Goal: Task Accomplishment & Management: Complete application form

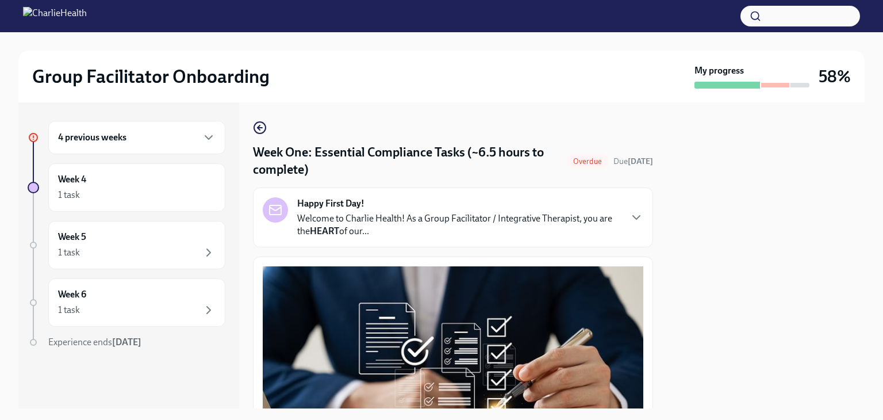
scroll to position [1878, 0]
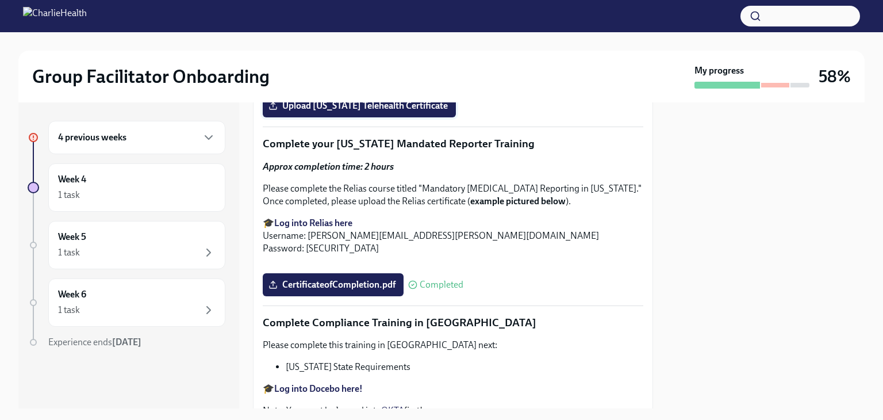
click at [414, 112] on span "Upload [US_STATE] Telehealth Certificate" at bounding box center [359, 106] width 177 height 12
click at [0, 0] on input "Upload [US_STATE] Telehealth Certificate" at bounding box center [0, 0] width 0 height 0
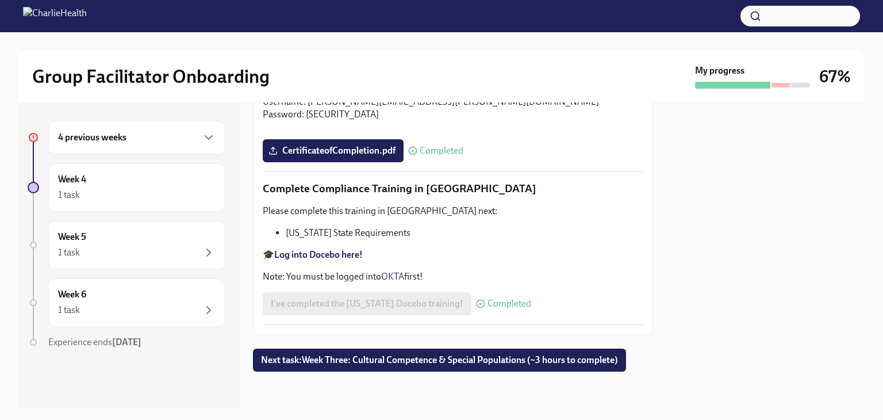
scroll to position [2543, 0]
click at [424, 359] on span "Next task : Week Three: Cultural Competence & Special Populations (~3 hours to …" at bounding box center [439, 360] width 357 height 12
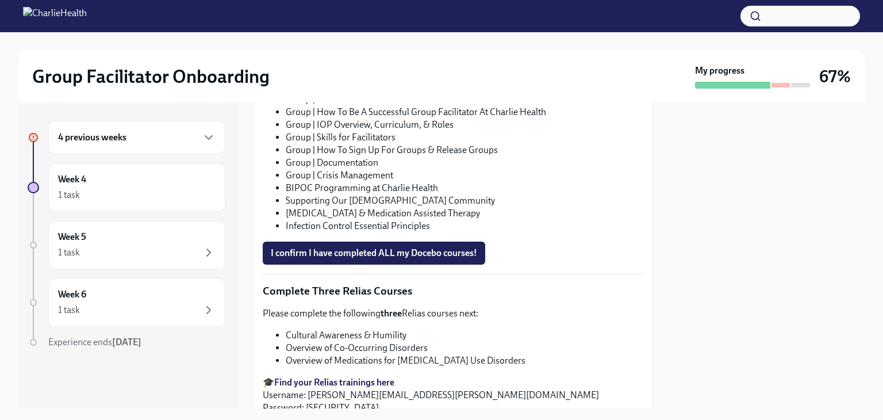
scroll to position [942, 0]
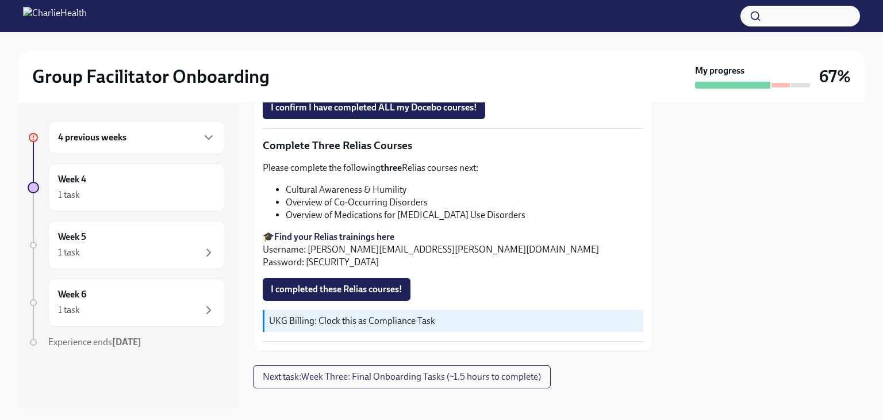
click at [107, 124] on div "4 previous weeks" at bounding box center [136, 137] width 177 height 33
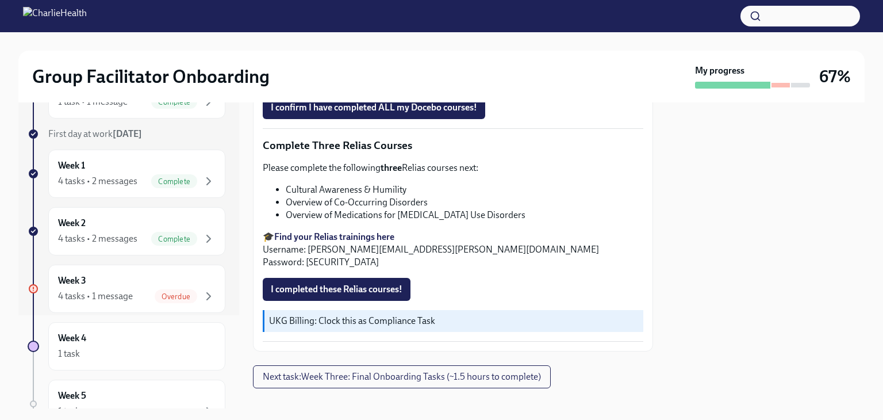
scroll to position [94, 0]
click at [155, 291] on span "Overdue" at bounding box center [176, 295] width 43 height 9
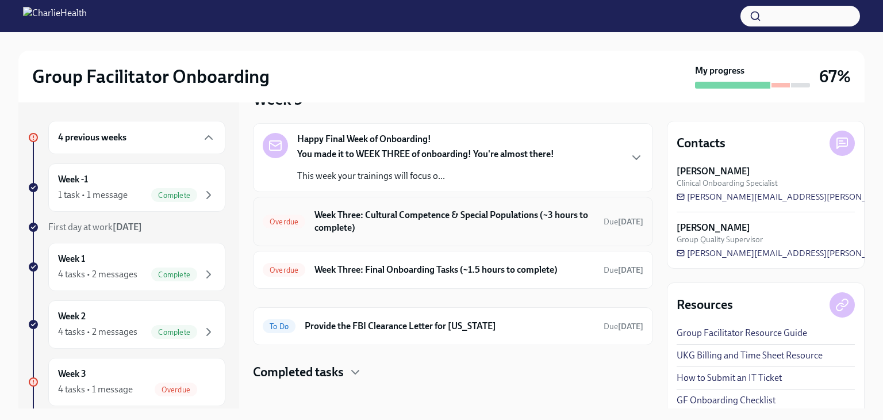
scroll to position [40, 0]
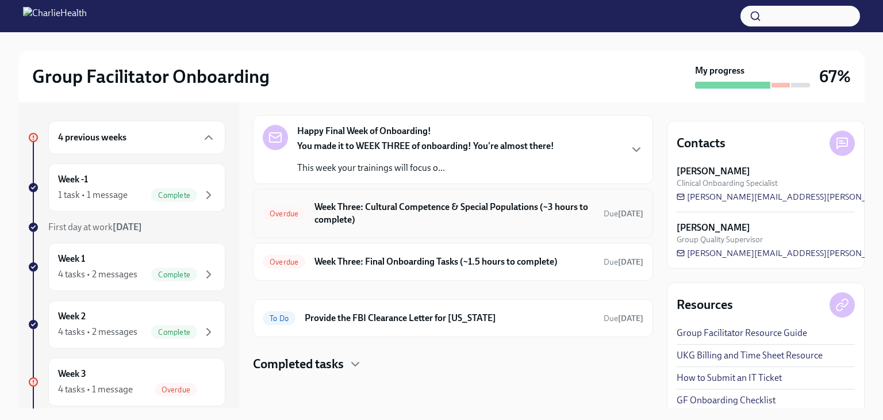
click at [405, 209] on h6 "Week Three: Cultural Competence & Special Populations (~3 hours to complete)" at bounding box center [455, 213] width 280 height 25
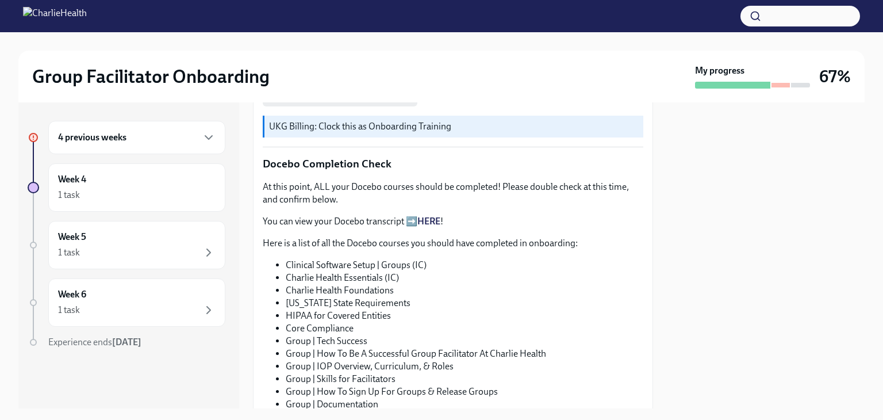
scroll to position [793, 0]
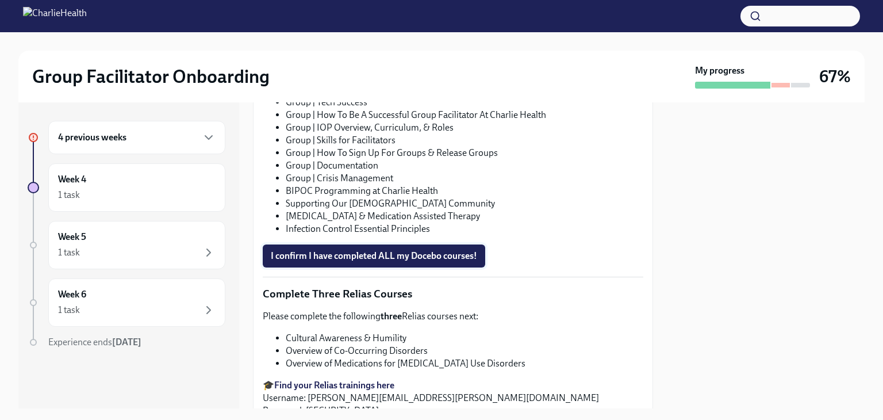
click at [383, 250] on span "I confirm I have completed ALL my Docebo courses!" at bounding box center [374, 256] width 206 height 12
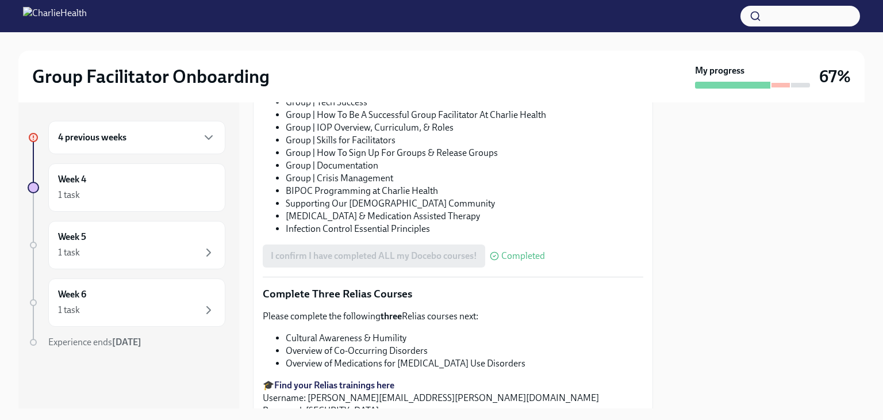
scroll to position [942, 0]
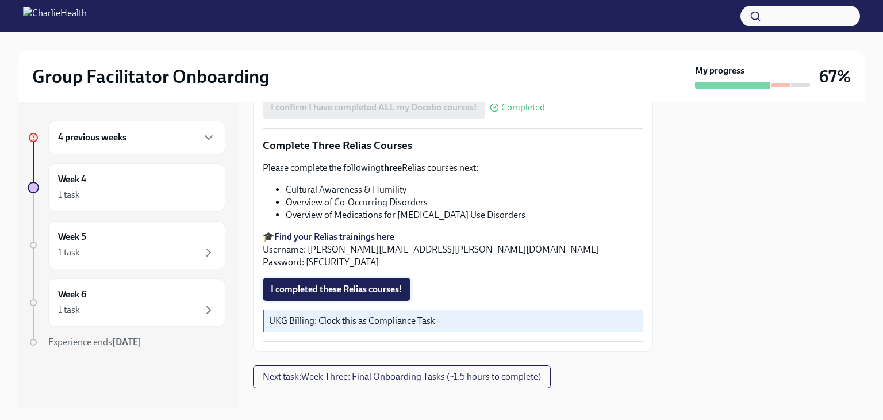
click at [355, 284] on span "I completed these Relias courses!" at bounding box center [337, 290] width 132 height 12
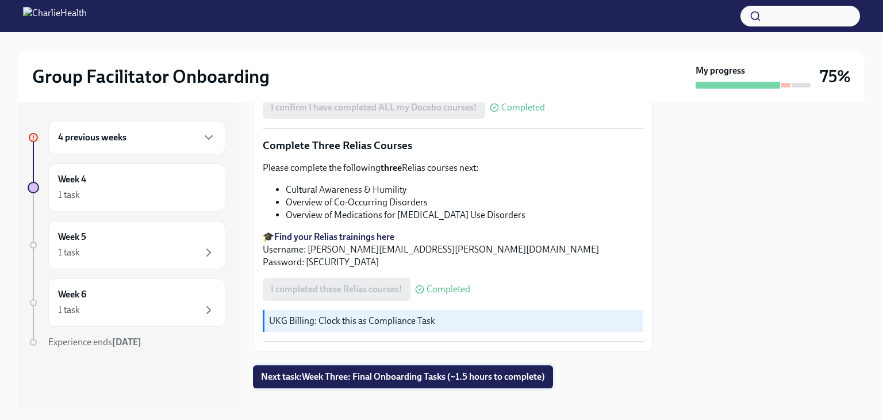
click at [372, 371] on span "Next task : Week Three: Final Onboarding Tasks (~1.5 hours to complete)" at bounding box center [403, 377] width 284 height 12
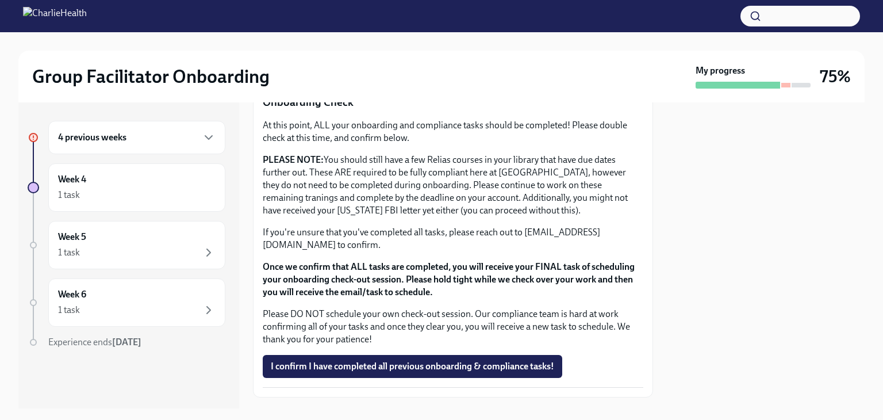
scroll to position [1008, 0]
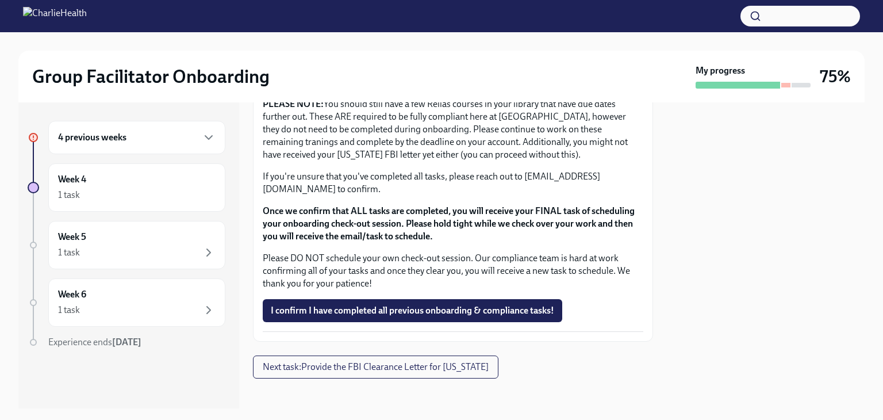
click at [161, 141] on div "4 previous weeks" at bounding box center [137, 138] width 158 height 14
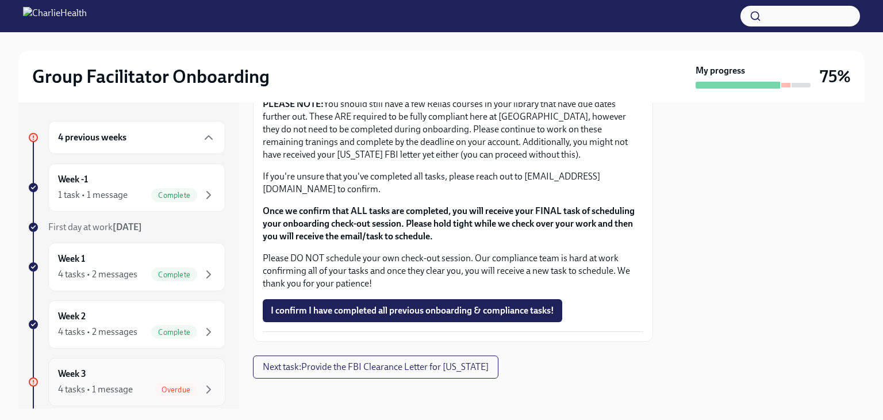
click at [135, 369] on div "Week 3 4 tasks • 1 message Overdue" at bounding box center [137, 382] width 158 height 29
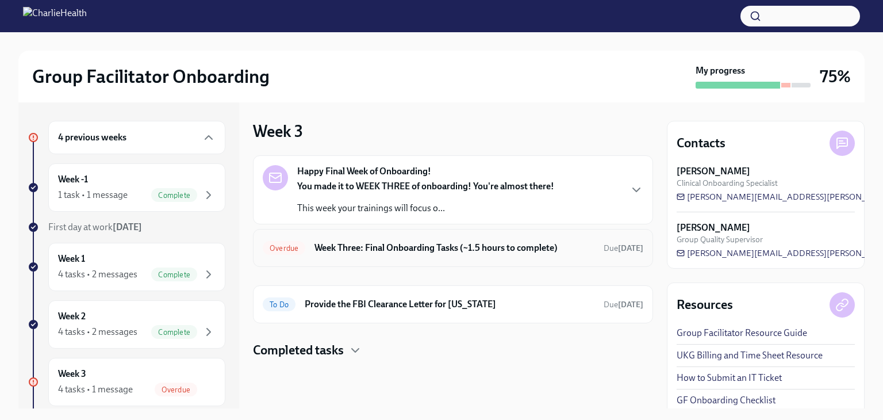
click at [483, 249] on h6 "Week Three: Final Onboarding Tasks (~1.5 hours to complete)" at bounding box center [455, 248] width 280 height 13
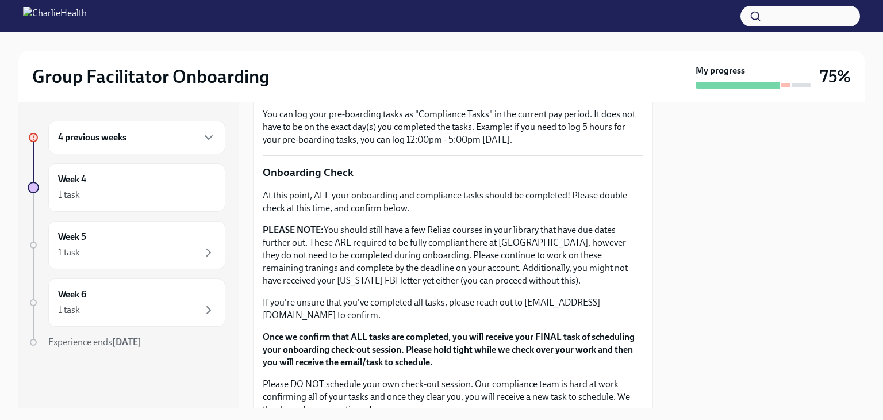
scroll to position [1008, 0]
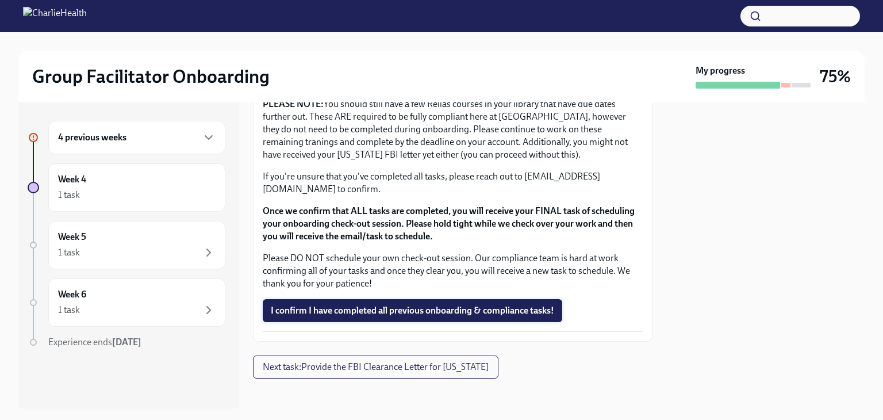
click at [462, 306] on span "I confirm I have completed all previous onboarding & compliance tasks!" at bounding box center [413, 311] width 284 height 12
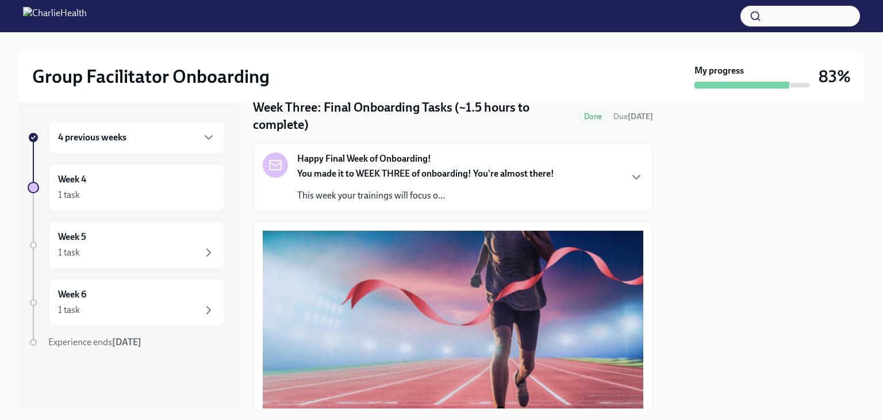
scroll to position [0, 0]
